Goal: Navigation & Orientation: Understand site structure

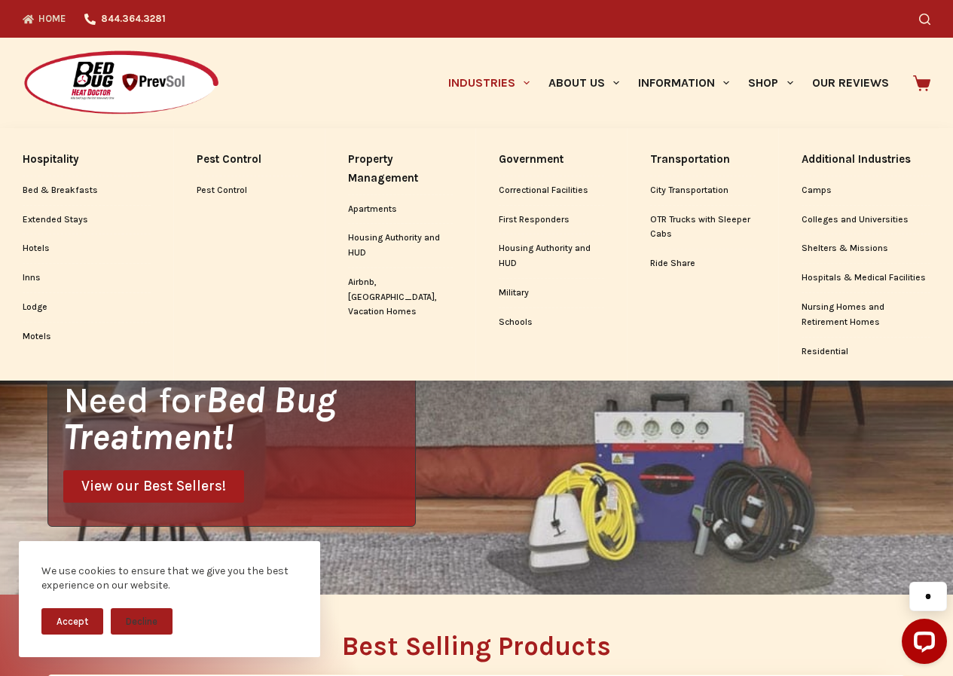
click at [439, 54] on link "Industries" at bounding box center [489, 83] width 100 height 90
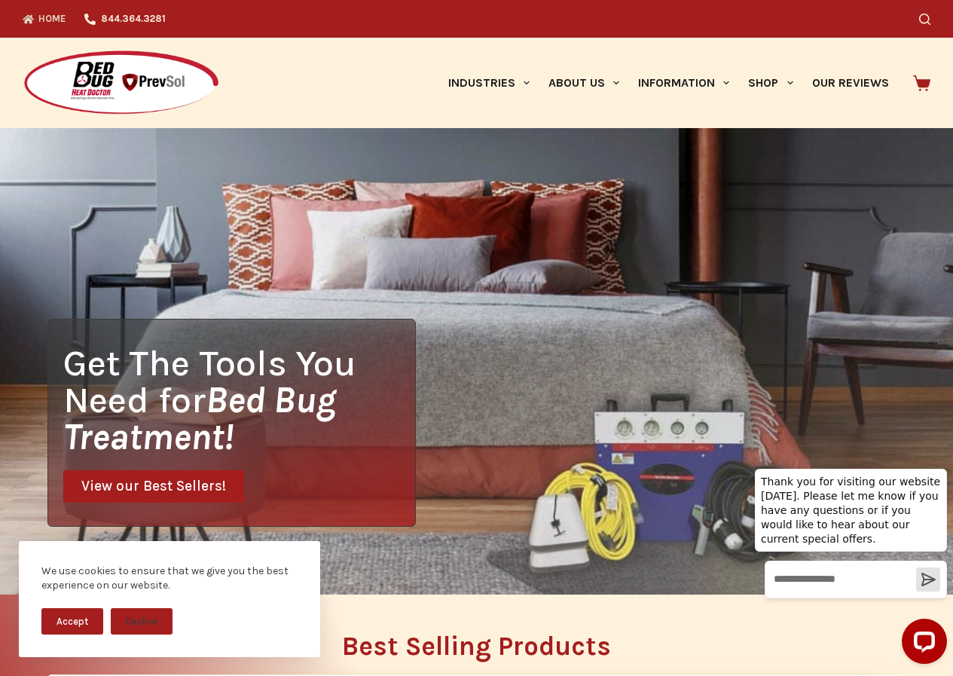
click at [607, 287] on div "Get The Tools You Need for Bed Bug Treatment! View our Best Sellers!" at bounding box center [476, 361] width 953 height 466
click at [23, 56] on img at bounding box center [121, 83] width 197 height 67
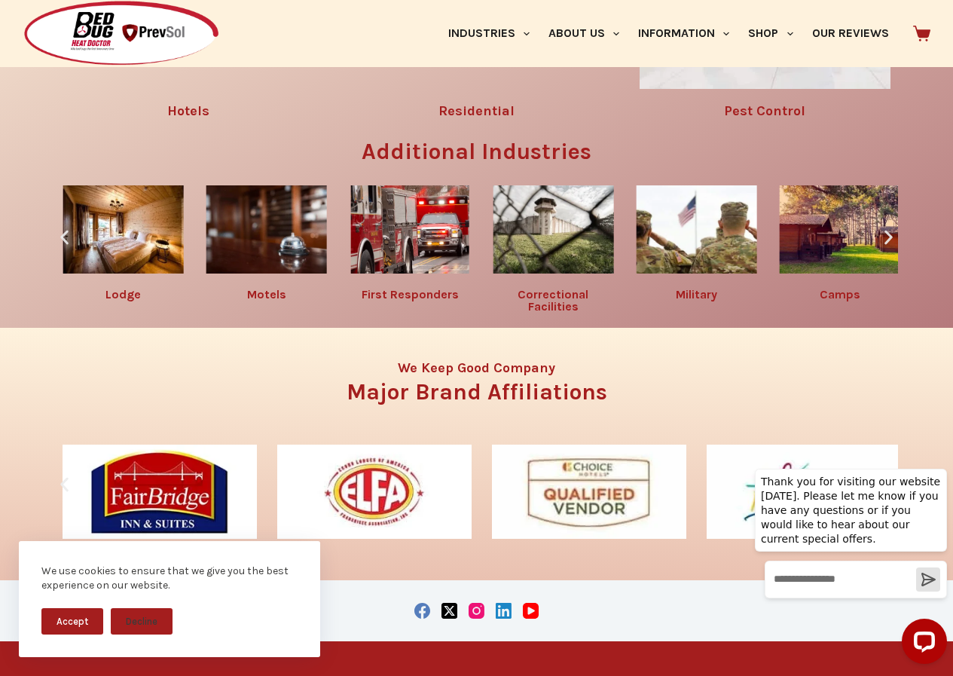
scroll to position [1916, 0]
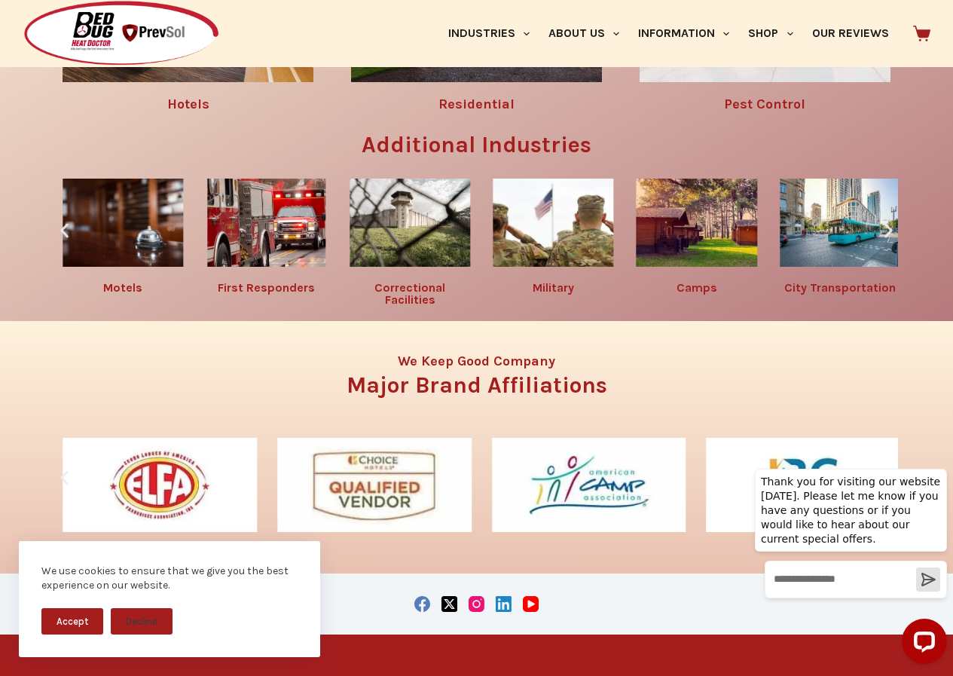
click at [0, 561] on div "We use cookies to ensure that we give you the best experience on our website. A…" at bounding box center [169, 608] width 339 height 135
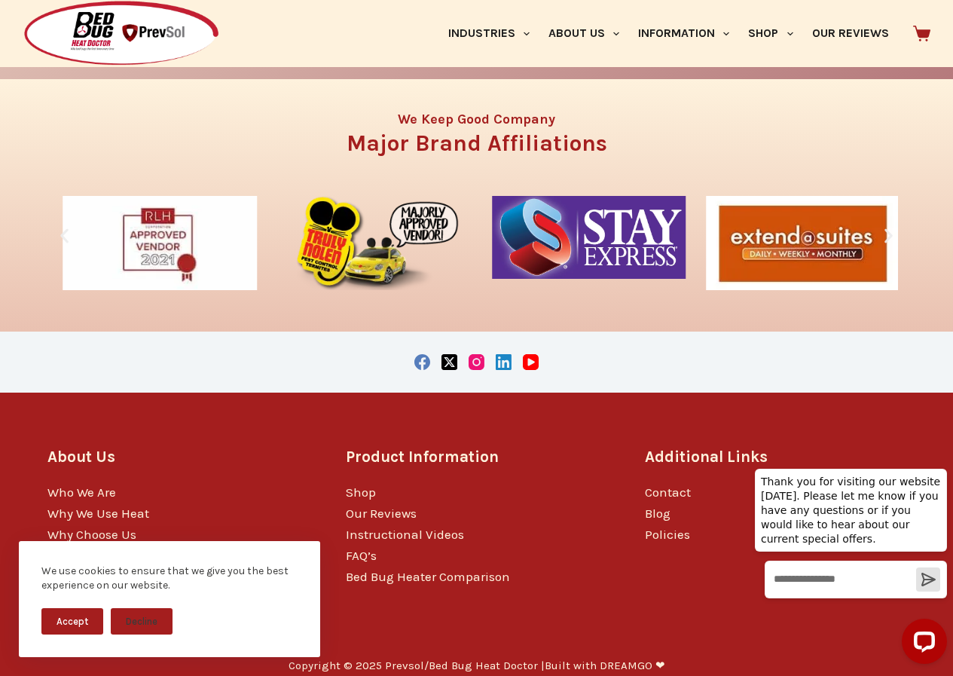
scroll to position [2167, 0]
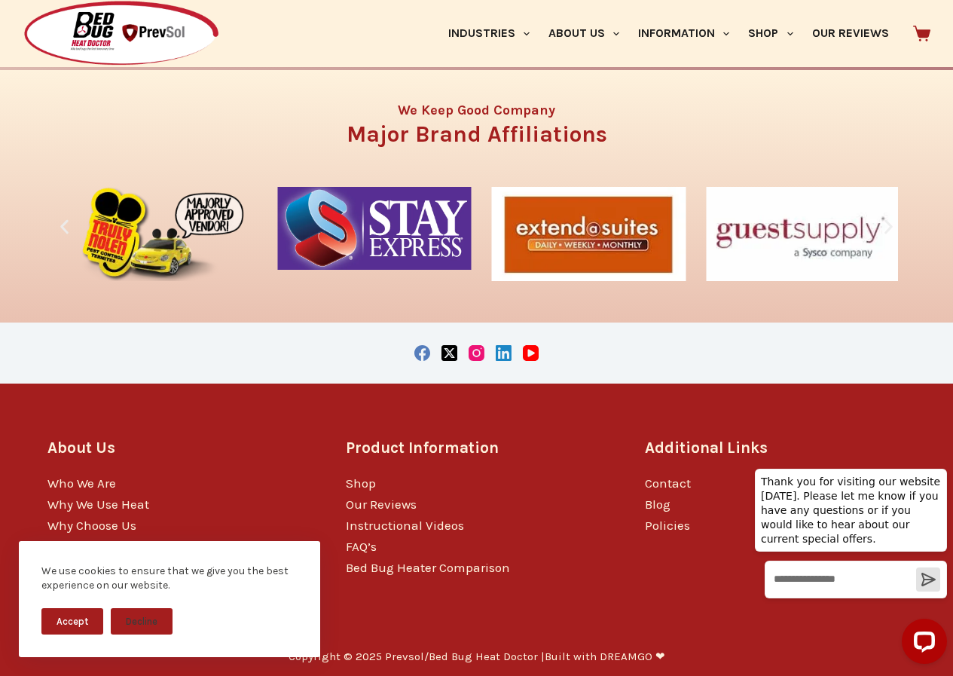
click at [1, 555] on div "We use cookies to ensure that we give you the best experience on our website. A…" at bounding box center [169, 608] width 339 height 135
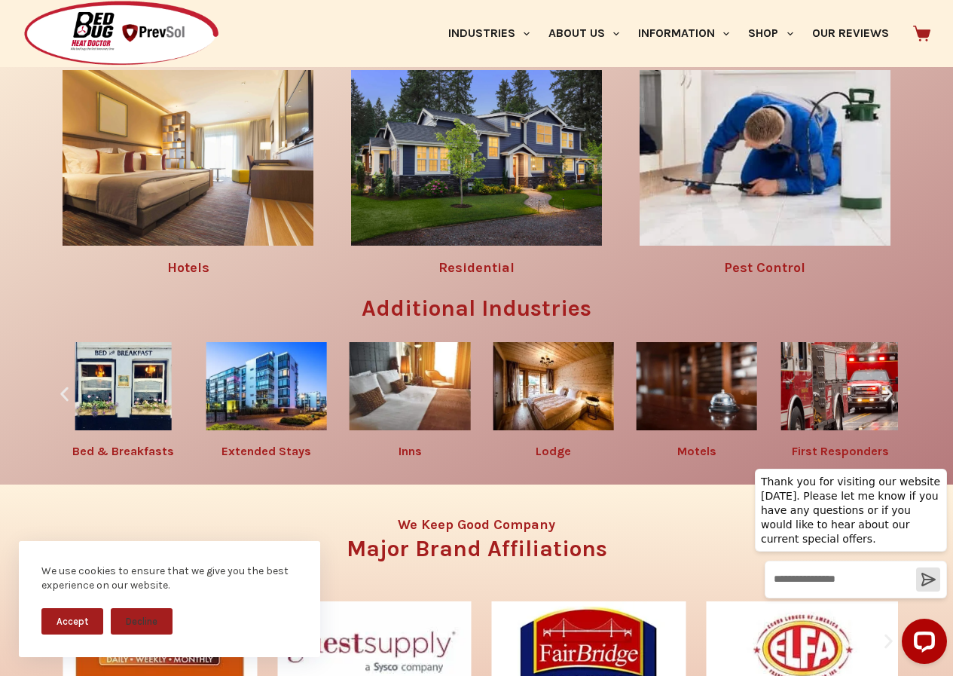
scroll to position [1633, 0]
